Goal: Register for event/course

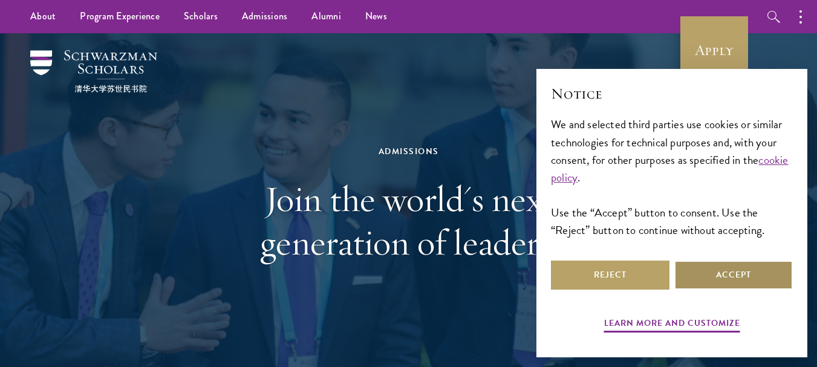
click at [703, 273] on button "Accept" at bounding box center [734, 275] width 119 height 29
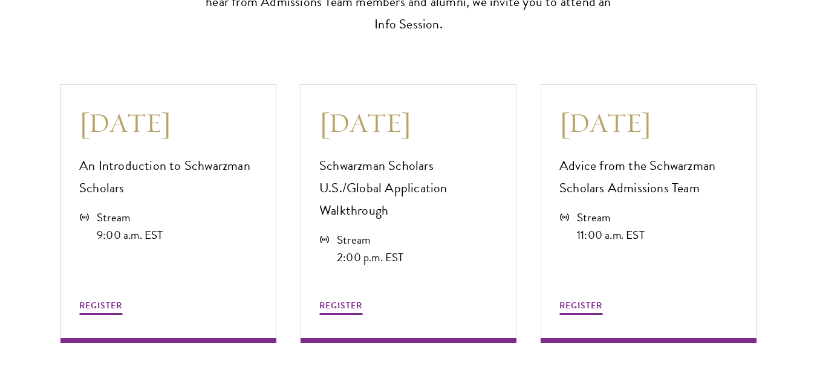
scroll to position [3328, 0]
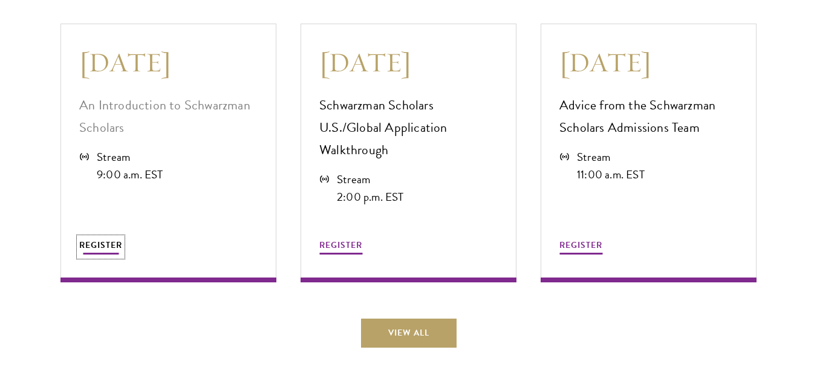
click at [93, 239] on span "REGISTER" at bounding box center [100, 245] width 43 height 13
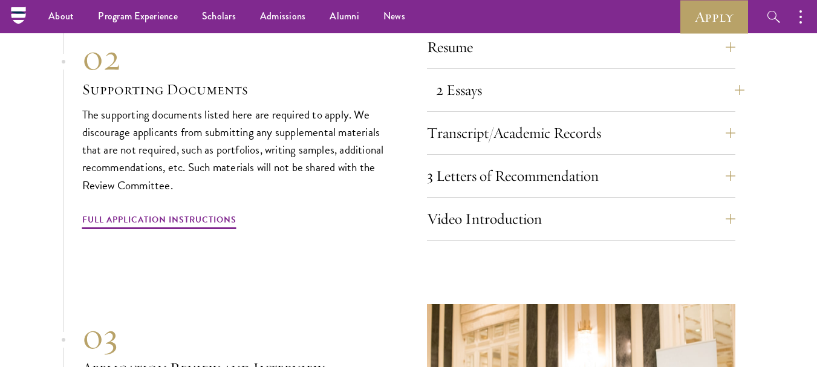
scroll to position [4054, 0]
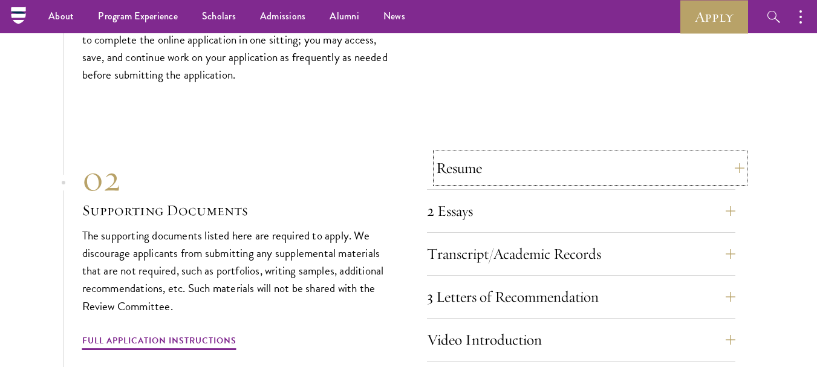
click at [735, 154] on button "Resume" at bounding box center [590, 168] width 309 height 29
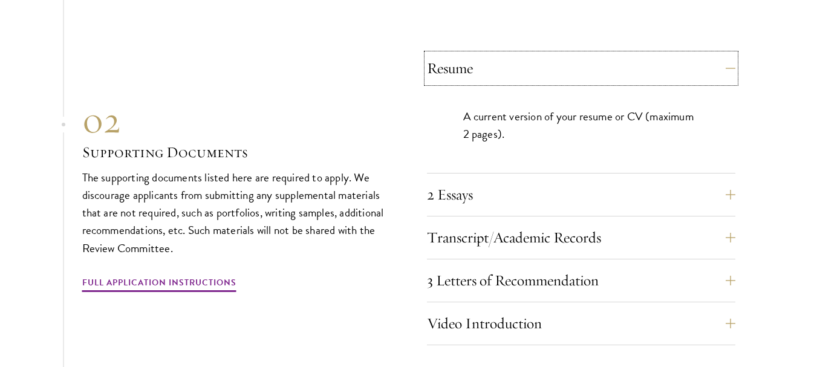
scroll to position [4175, 0]
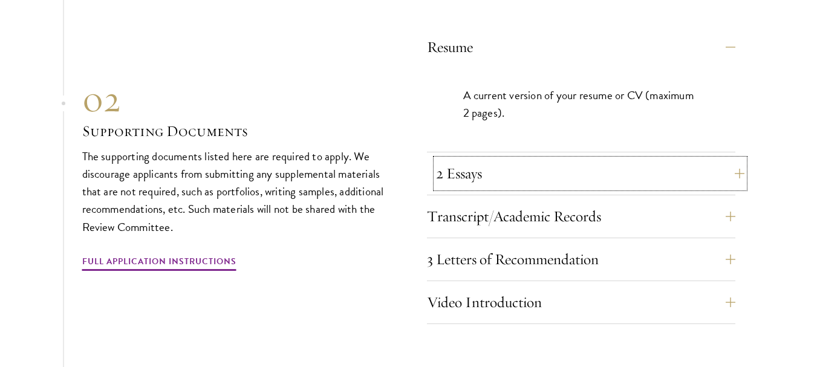
click at [733, 159] on button "2 Essays" at bounding box center [590, 173] width 309 height 29
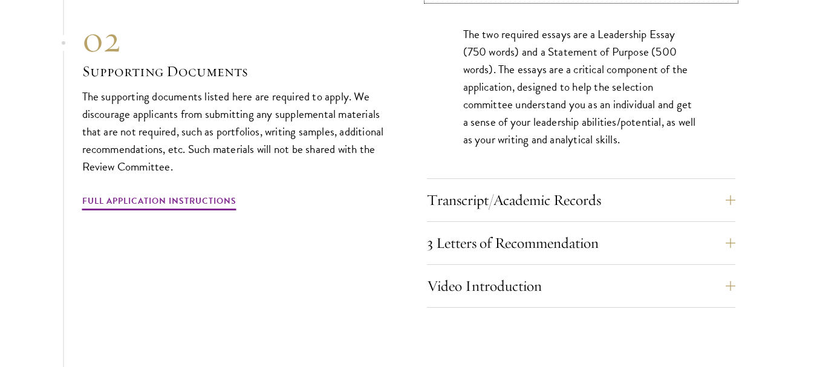
scroll to position [4296, 0]
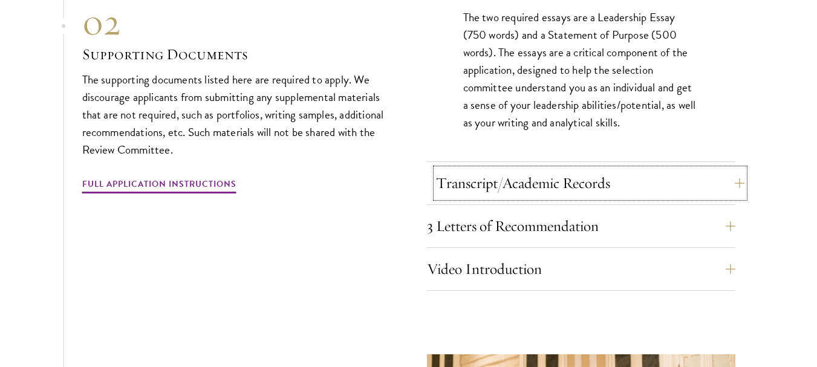
click at [731, 169] on button "Transcript/Academic Records" at bounding box center [590, 183] width 309 height 29
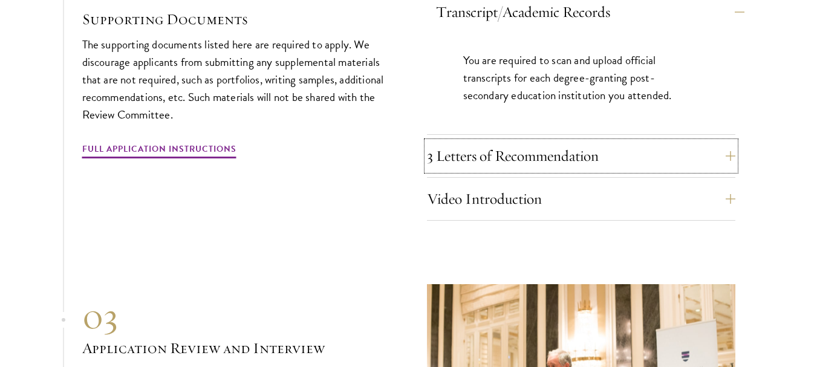
click at [731, 156] on div "Resume A current version of your resume or CV (maximum 2 pages). 2 Essays The t…" at bounding box center [581, 66] width 309 height 309
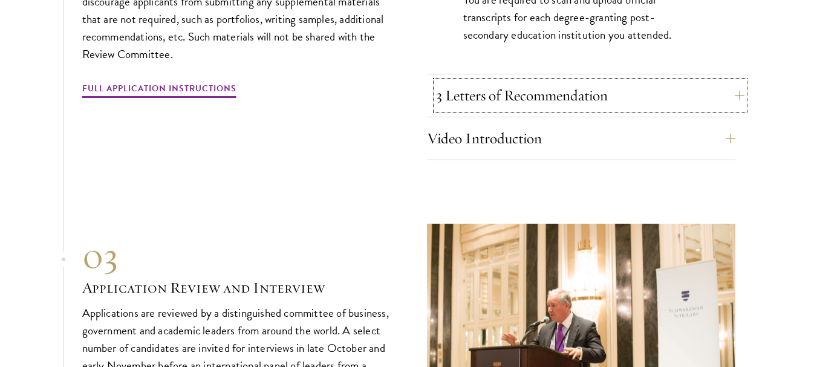
click at [728, 81] on button "3 Letters of Recommendation" at bounding box center [590, 95] width 309 height 29
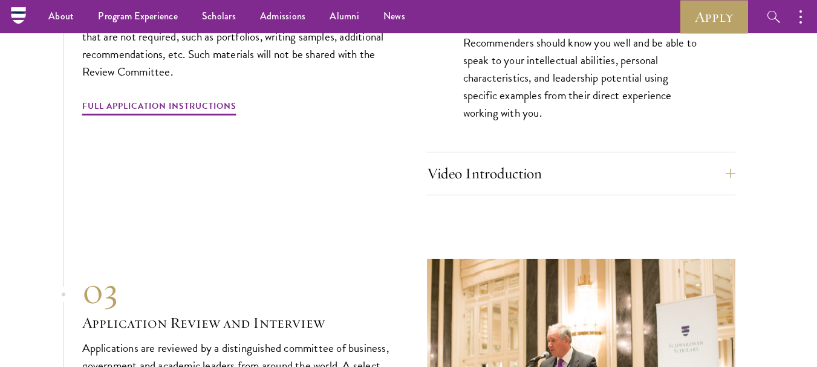
scroll to position [4296, 0]
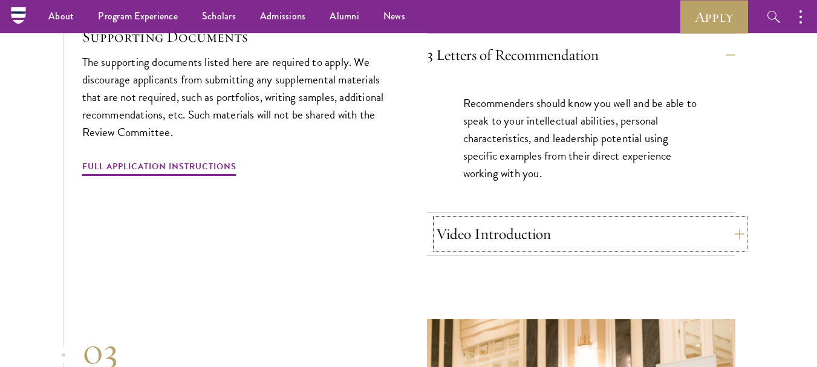
click at [737, 220] on button "Video Introduction" at bounding box center [590, 234] width 309 height 29
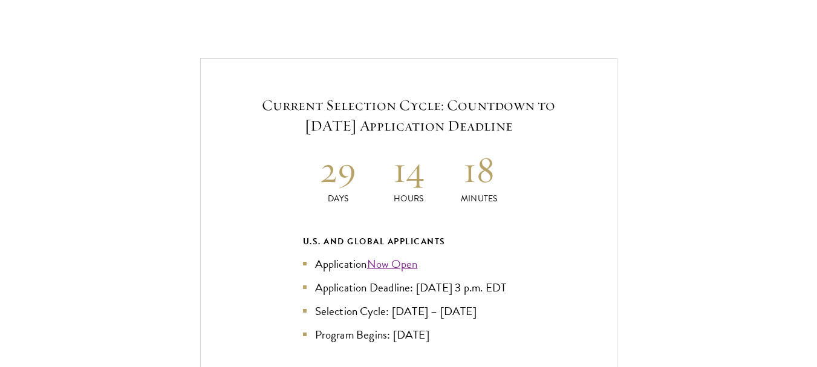
scroll to position [2541, 0]
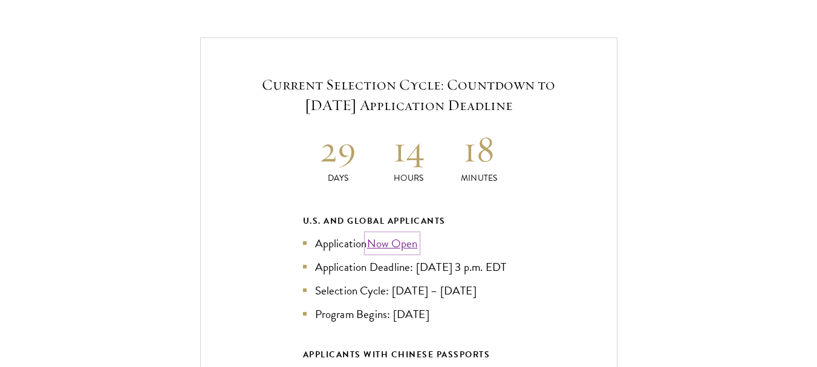
click at [396, 235] on link "Now Open" at bounding box center [392, 244] width 51 height 18
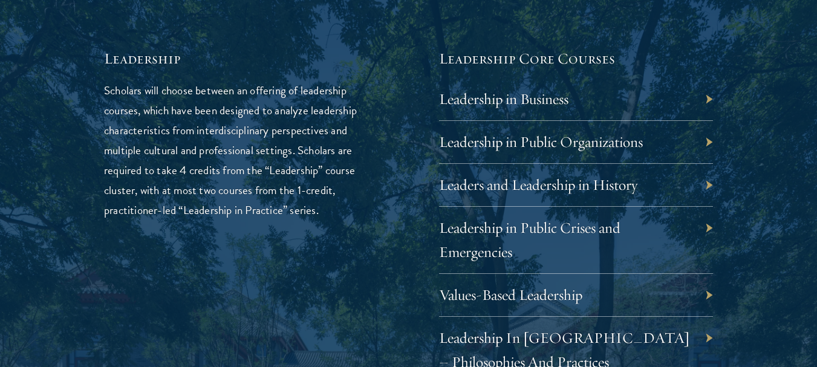
scroll to position [1997, 0]
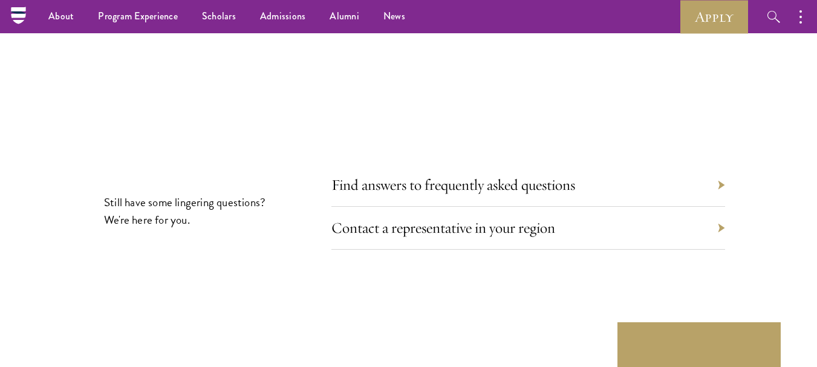
scroll to position [6637, 0]
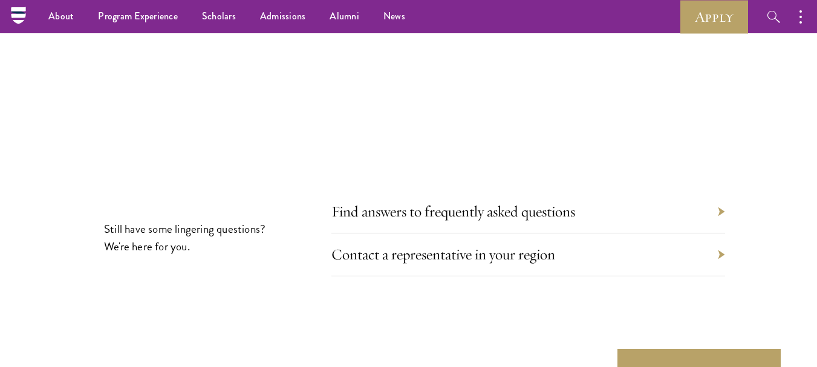
click at [718, 234] on div "Contact a representative in your region" at bounding box center [529, 255] width 394 height 43
click at [521, 245] on link "Contact a representative in your region" at bounding box center [453, 254] width 224 height 19
